Goal: Task Accomplishment & Management: Manage account settings

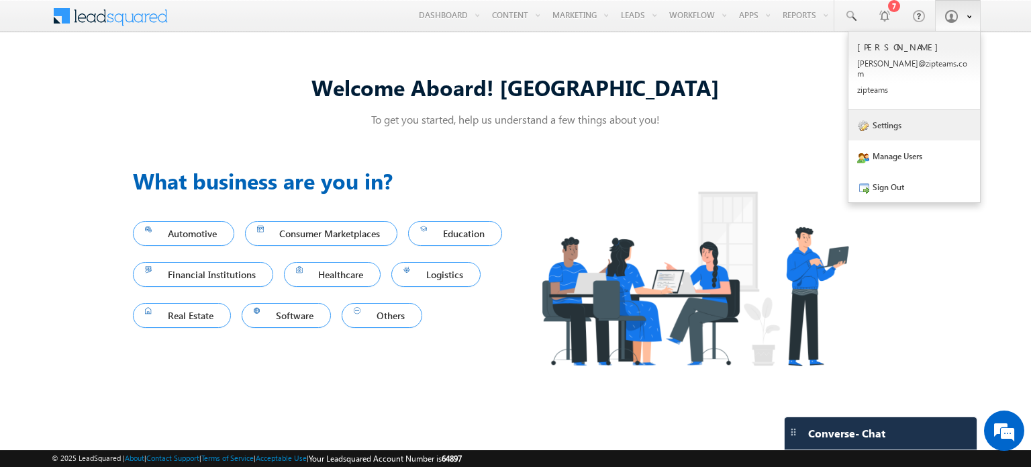
click at [884, 127] on link "Settings" at bounding box center [915, 124] width 132 height 31
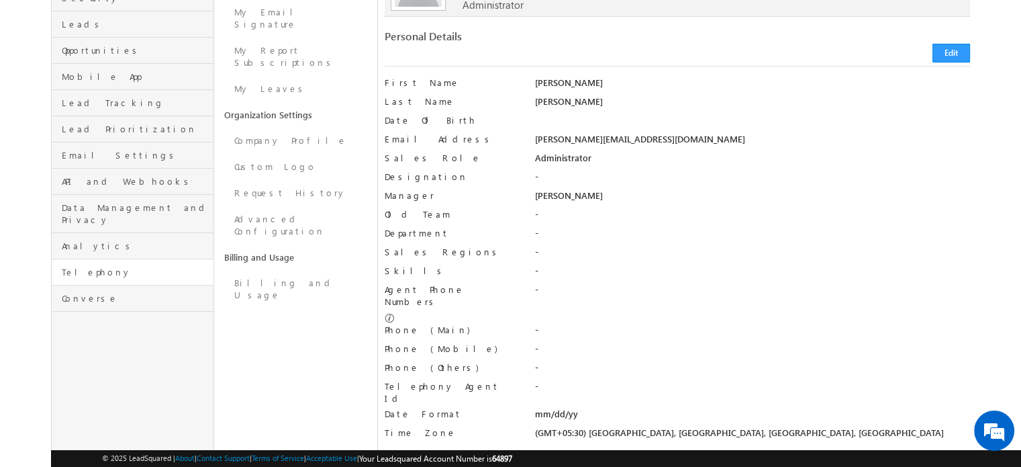
scroll to position [172, 0]
click at [110, 177] on link "API and Webhooks" at bounding box center [133, 183] width 162 height 26
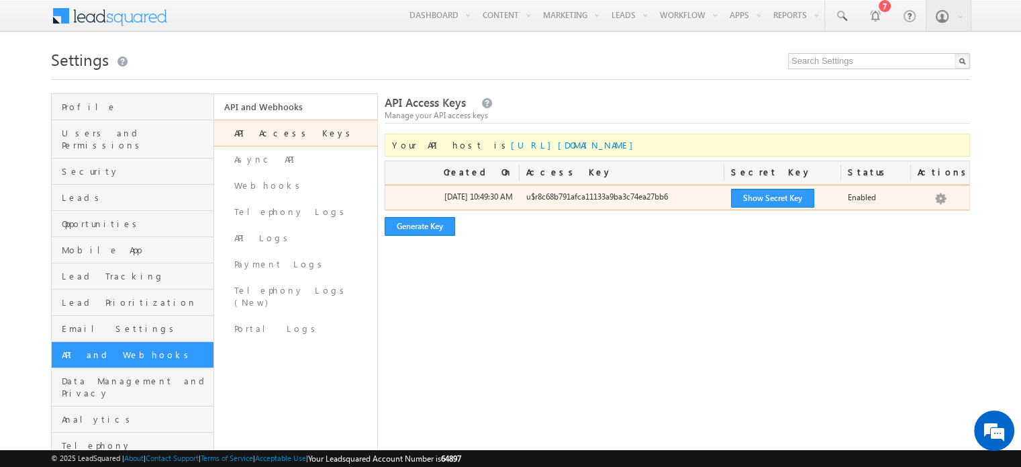
click at [594, 200] on div "u$r8c68b791afca11133a9ba3c74ea27bb6" at bounding box center [622, 200] width 205 height 19
drag, startPoint x: 525, startPoint y: 198, endPoint x: 675, endPoint y: 206, distance: 149.9
click at [675, 206] on div "u$r8c68b791afca11133a9ba3c74ea27bb6" at bounding box center [622, 200] width 205 height 19
copy div "u$r8c68b791afca11133a9ba3c74ea27bb6"
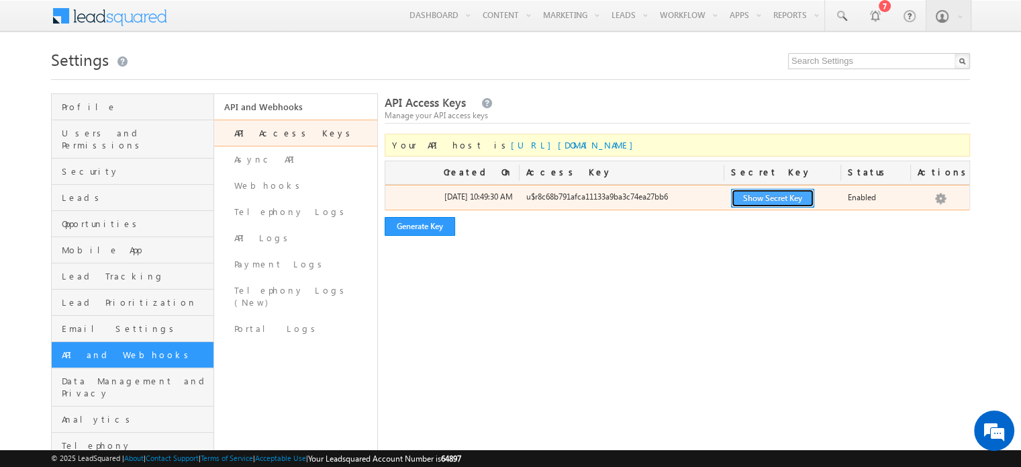
click at [764, 198] on button "Show Secret Key" at bounding box center [772, 198] width 83 height 19
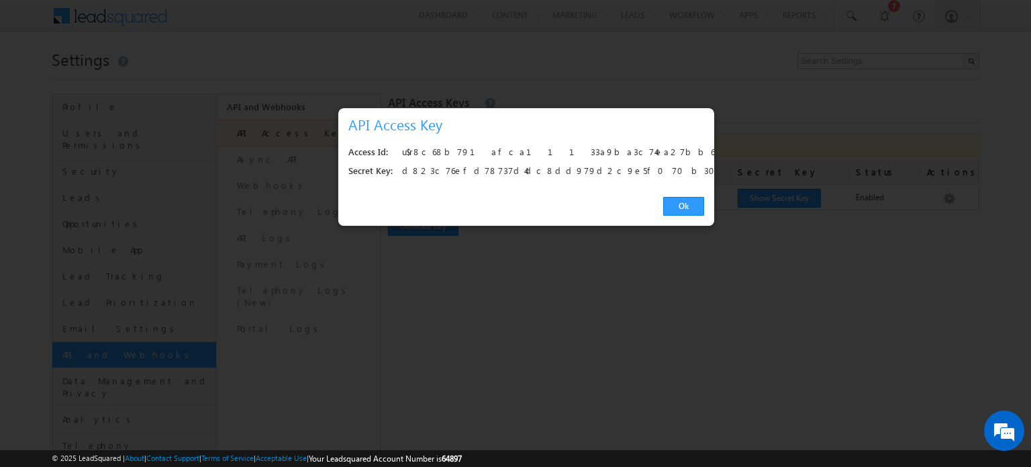
click at [468, 169] on div "d823c76efd78737d4dc8dd979d2c9e5f070b302d" at bounding box center [549, 171] width 295 height 19
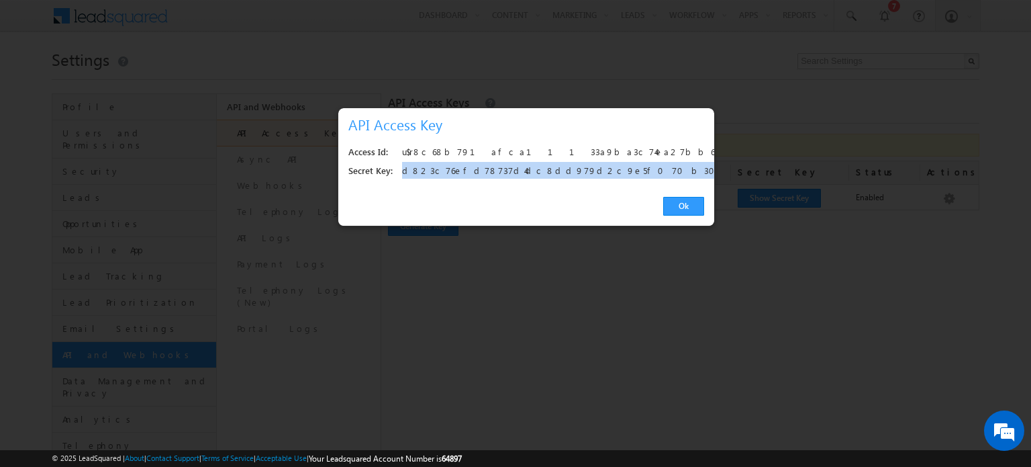
click at [468, 169] on div "d823c76efd78737d4dc8dd979d2c9e5f070b302d" at bounding box center [549, 171] width 295 height 19
copy div "d823c76efd78737d4dc8dd979d2c9e5f070b302d"
